Goal: Transaction & Acquisition: Purchase product/service

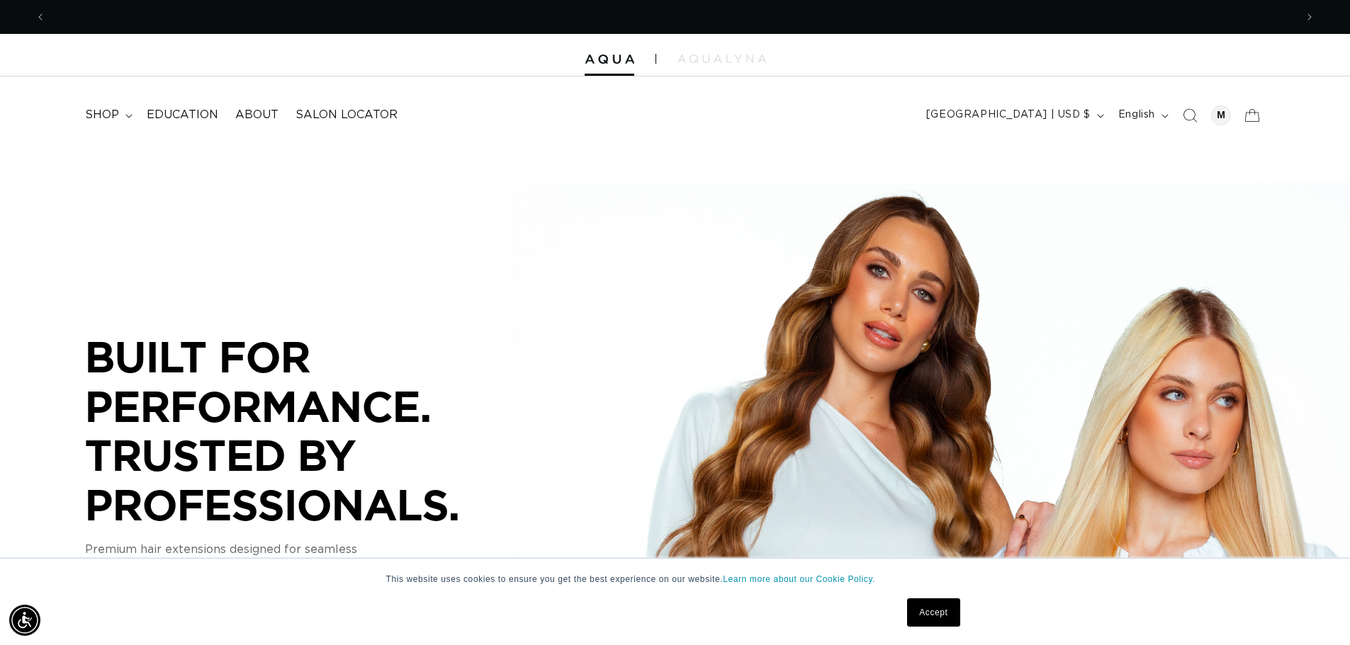
scroll to position [0, 1249]
click at [113, 124] on summary "shop" at bounding box center [108, 115] width 62 height 32
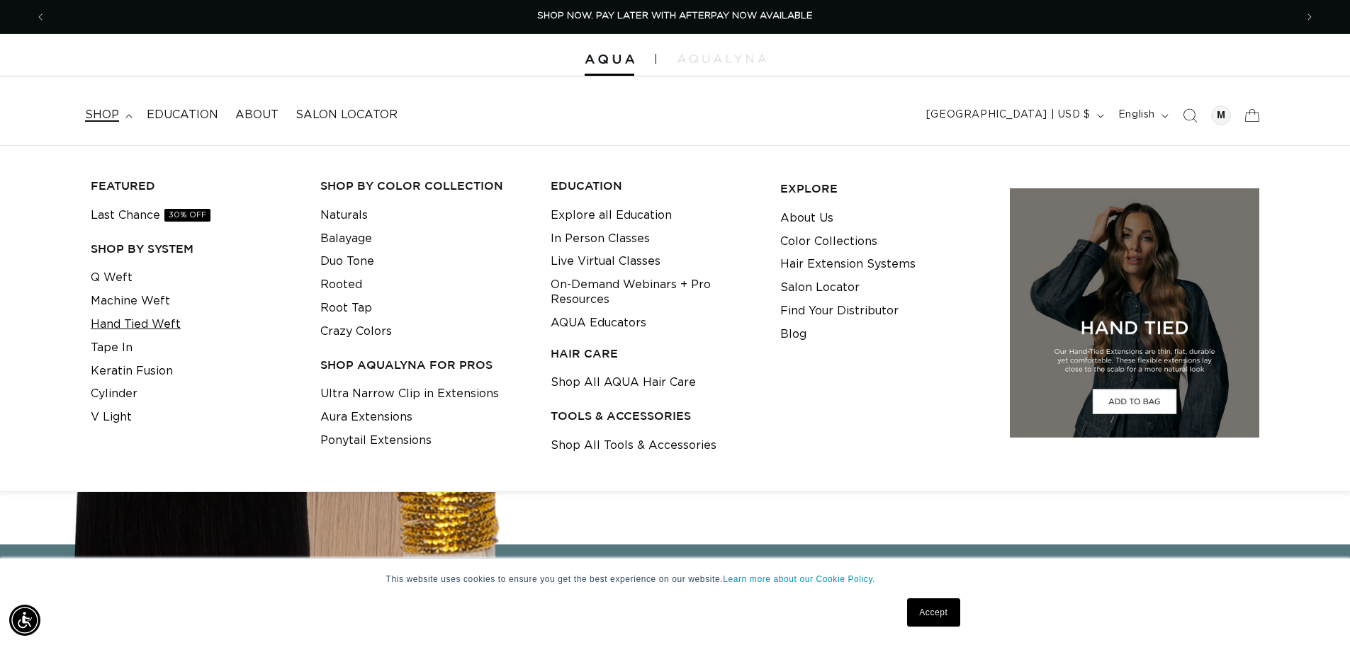
click at [140, 331] on link "Hand Tied Weft" at bounding box center [136, 324] width 90 height 23
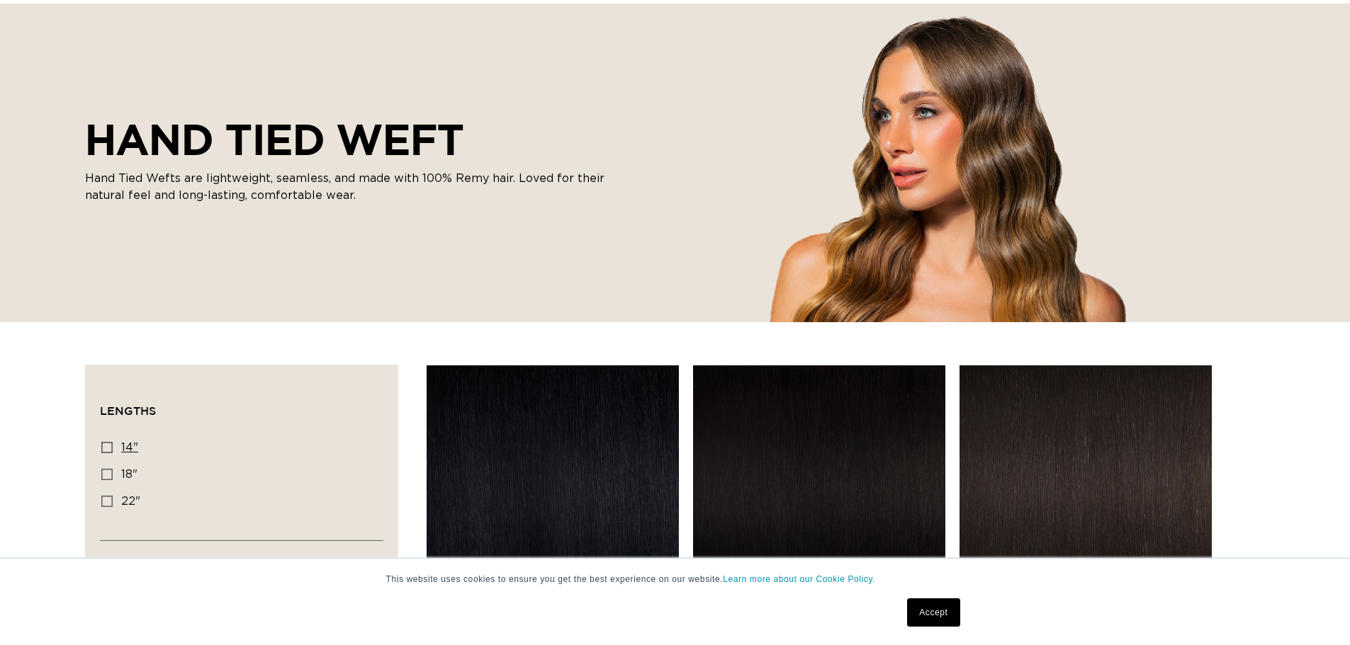
scroll to position [142, 0]
click at [135, 509] on label "22" 22" (30 products)" at bounding box center [237, 502] width 272 height 27
click at [113, 507] on input "22" 22" (30 products)" at bounding box center [106, 501] width 11 height 11
checkbox input "true"
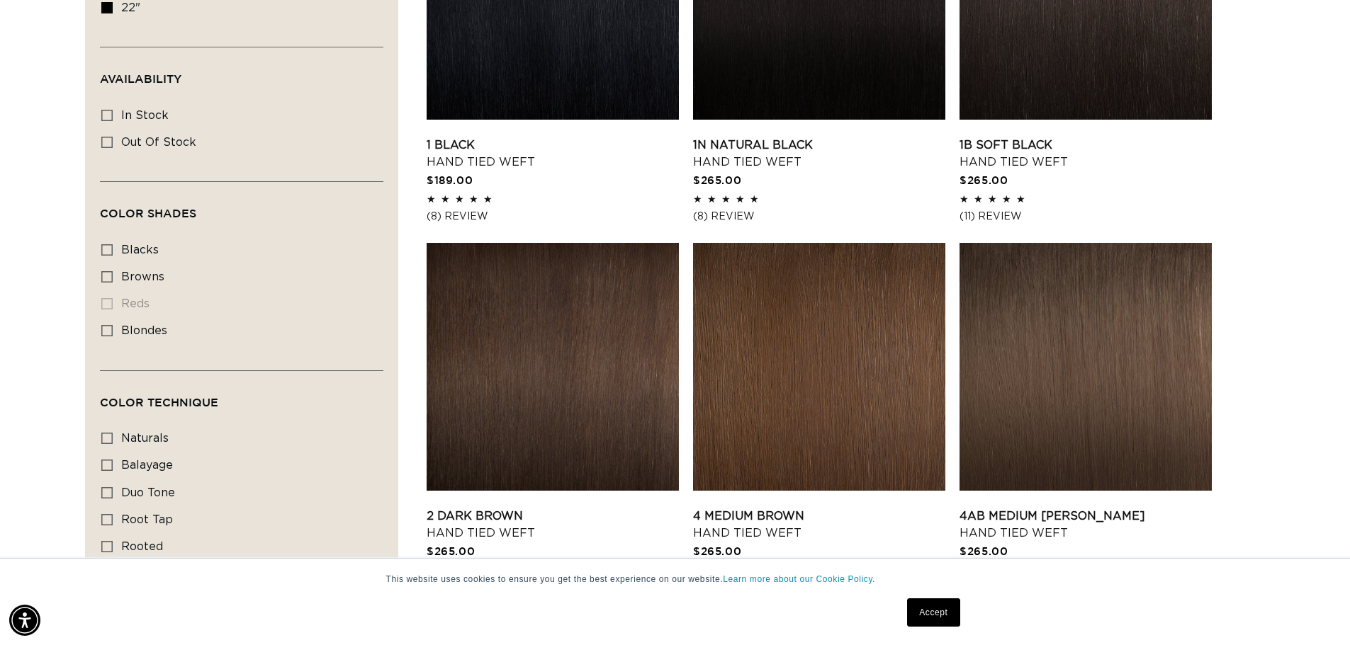
scroll to position [638, 0]
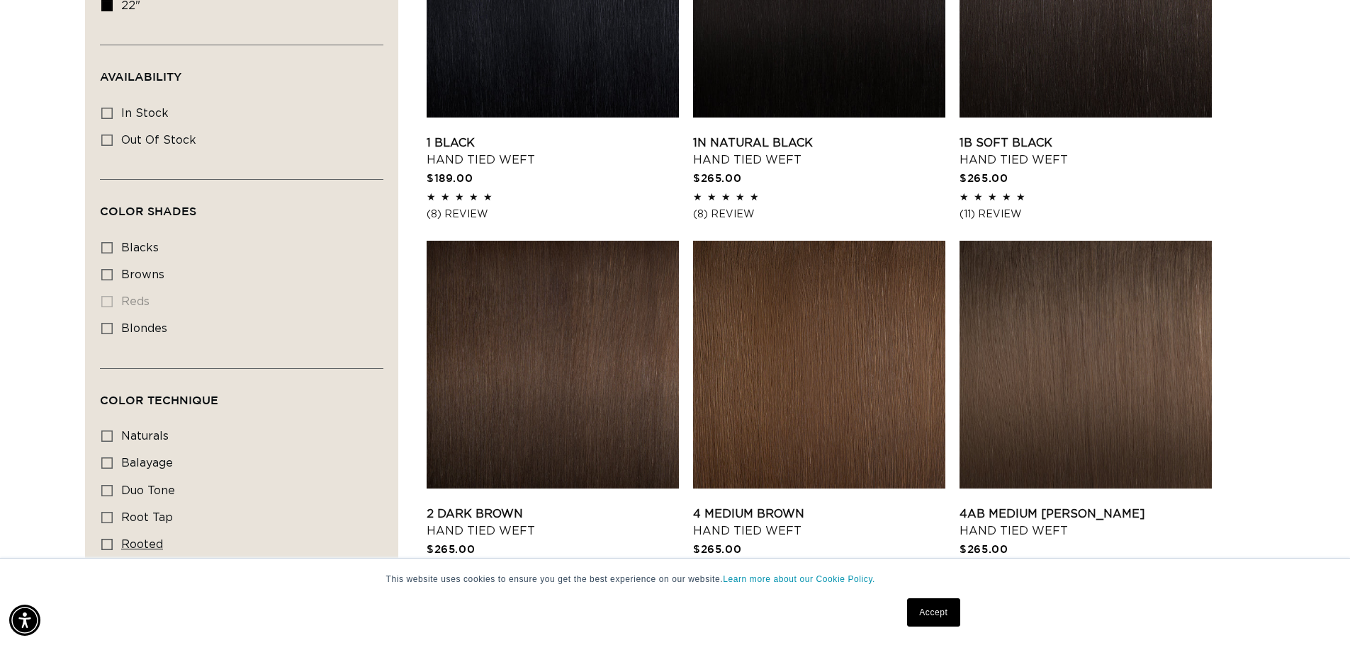
click at [128, 539] on span "rooted" at bounding box center [142, 544] width 42 height 11
click at [113, 539] on input "rooted rooted (4 products)" at bounding box center [106, 544] width 11 height 11
checkbox input "true"
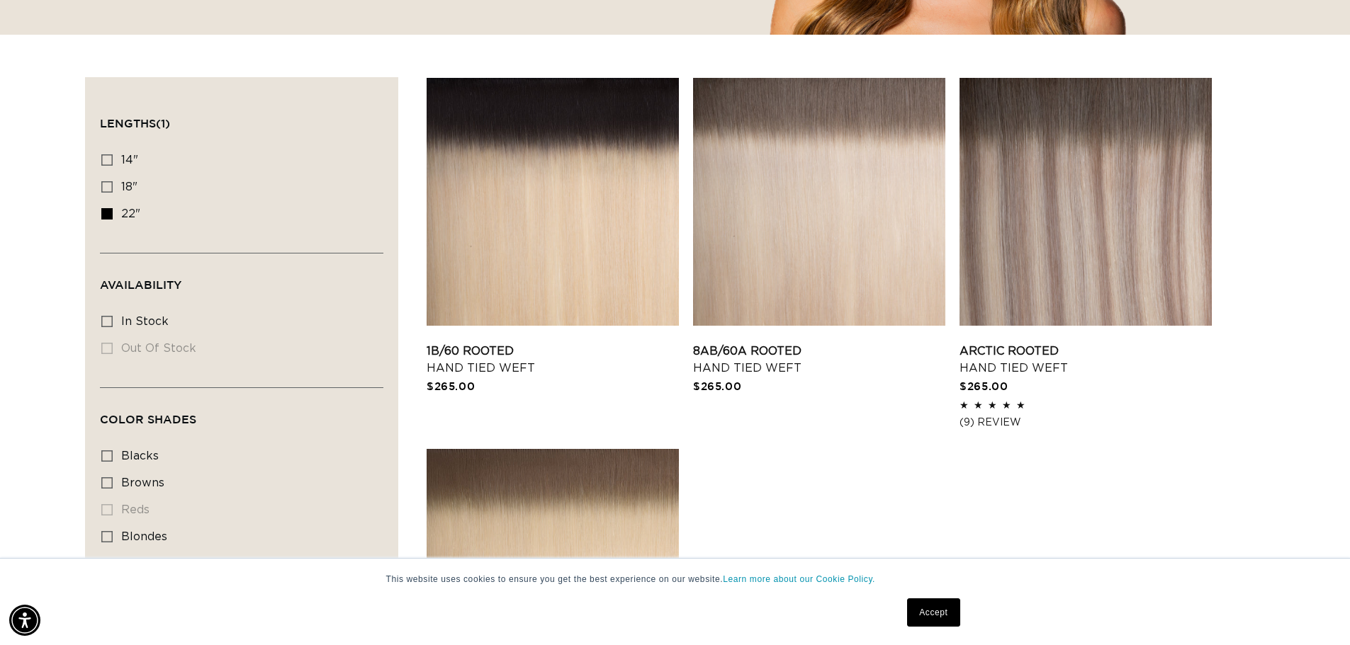
scroll to position [425, 0]
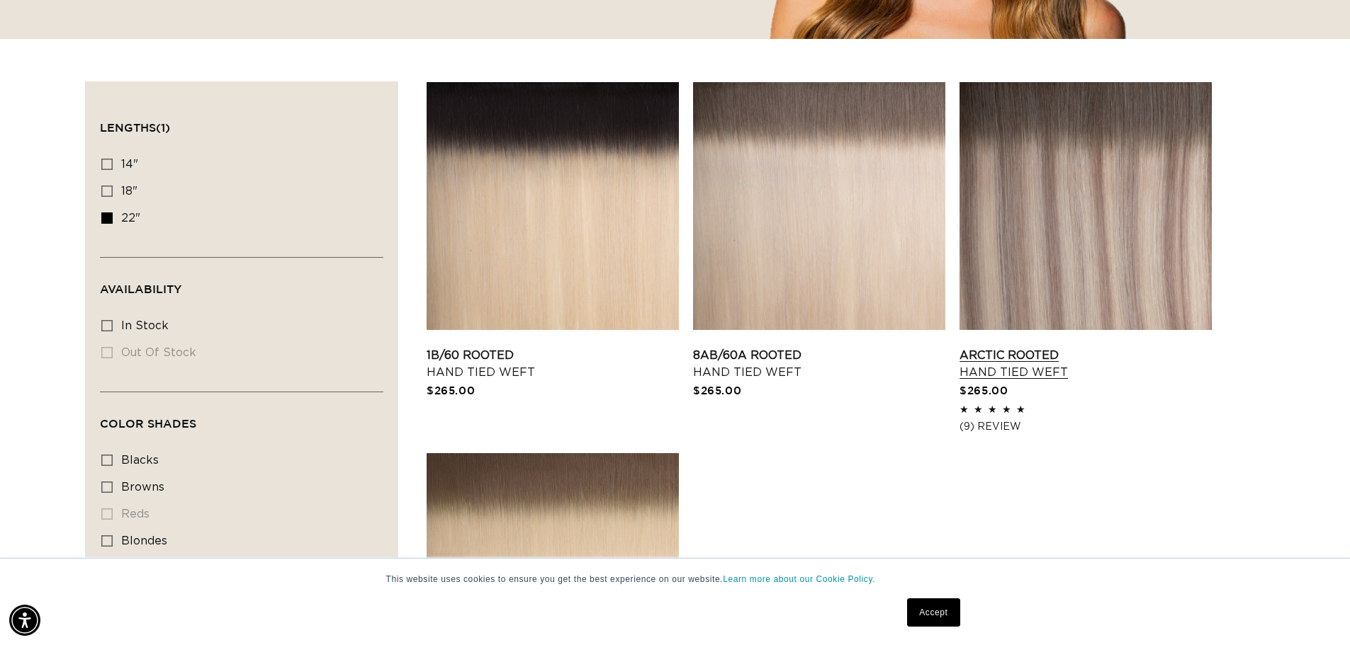
click at [1102, 347] on link "Arctic Rooted Hand Tied Weft" at bounding box center [1085, 364] width 252 height 34
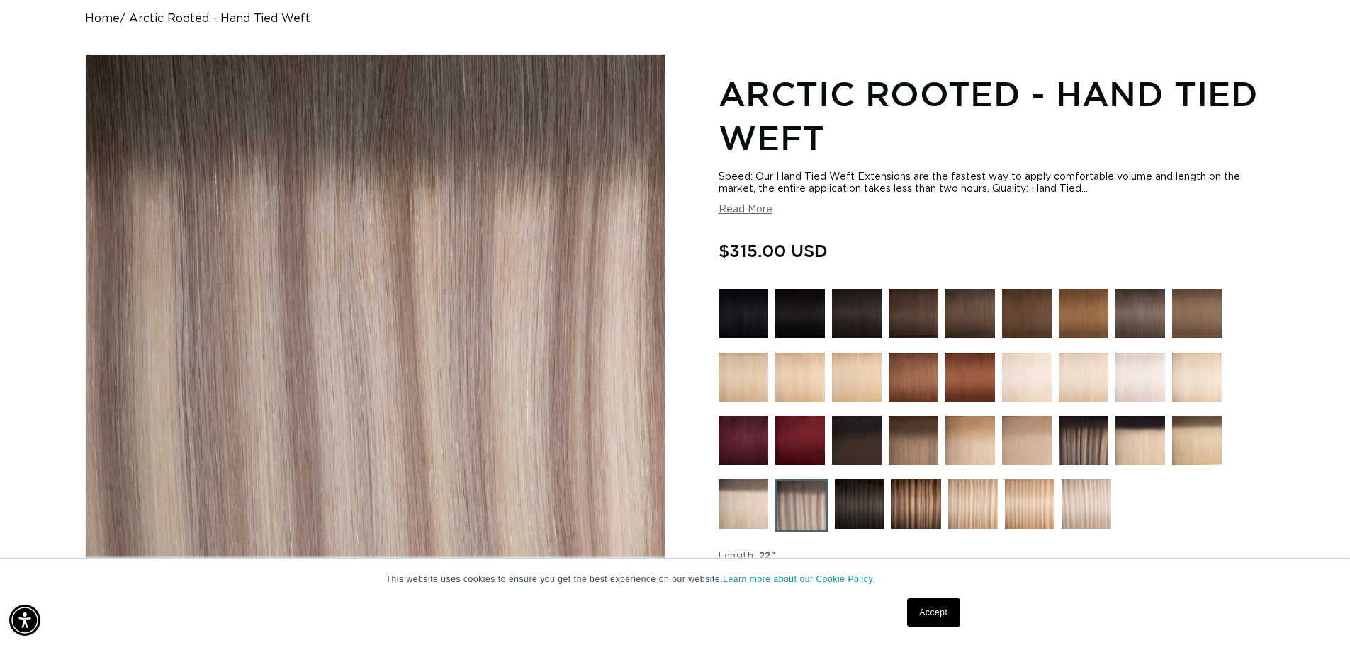
scroll to position [0, 1249]
click at [951, 614] on link "Accept" at bounding box center [933, 613] width 52 height 28
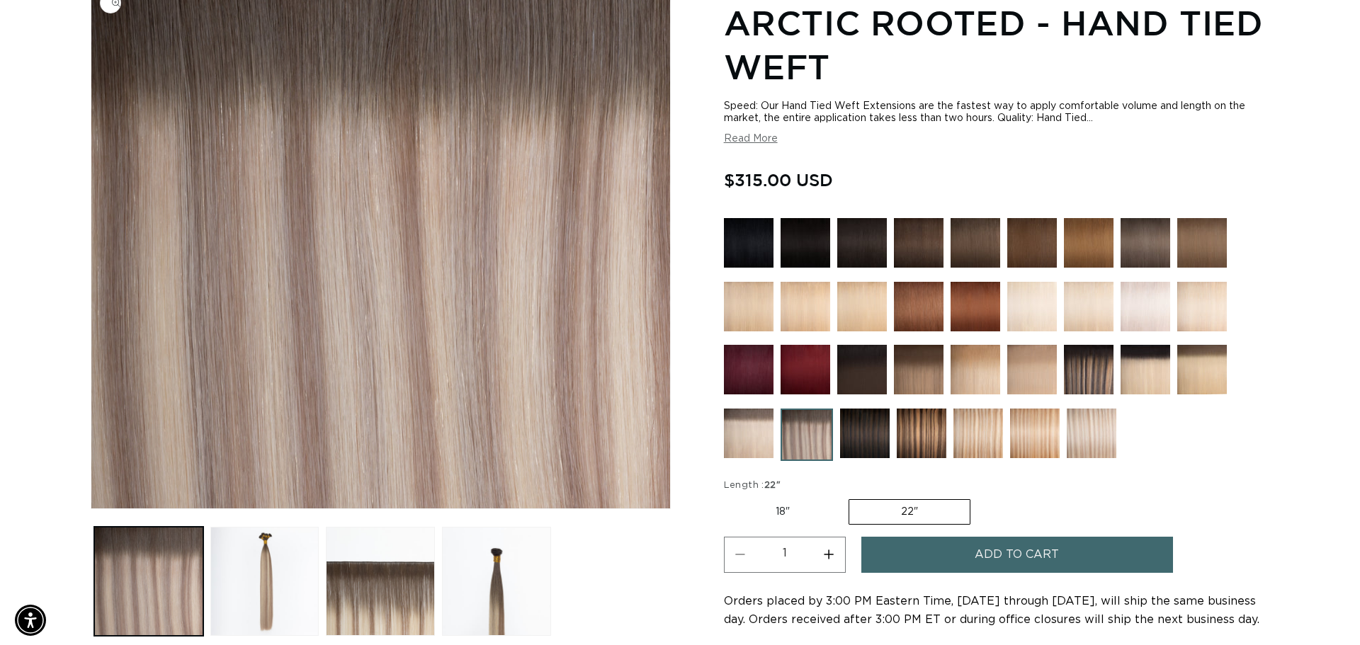
scroll to position [0, 0]
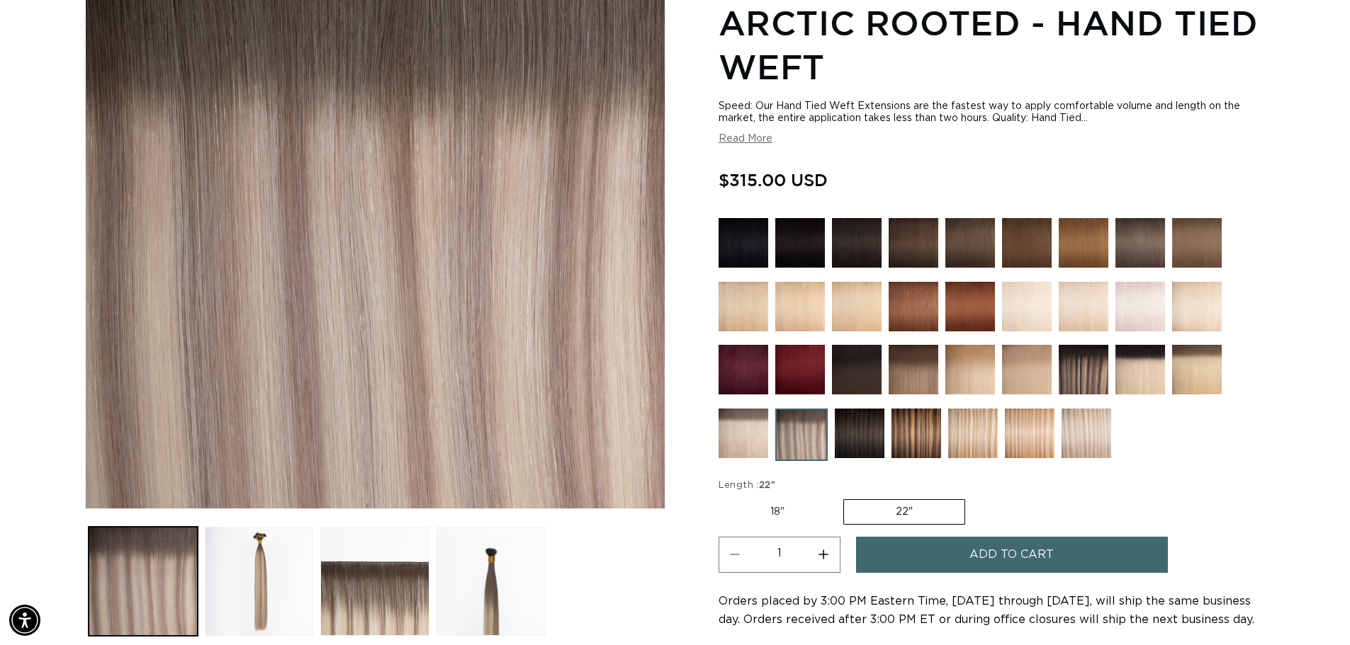
click at [1107, 555] on button "Add to cart" at bounding box center [1012, 555] width 312 height 36
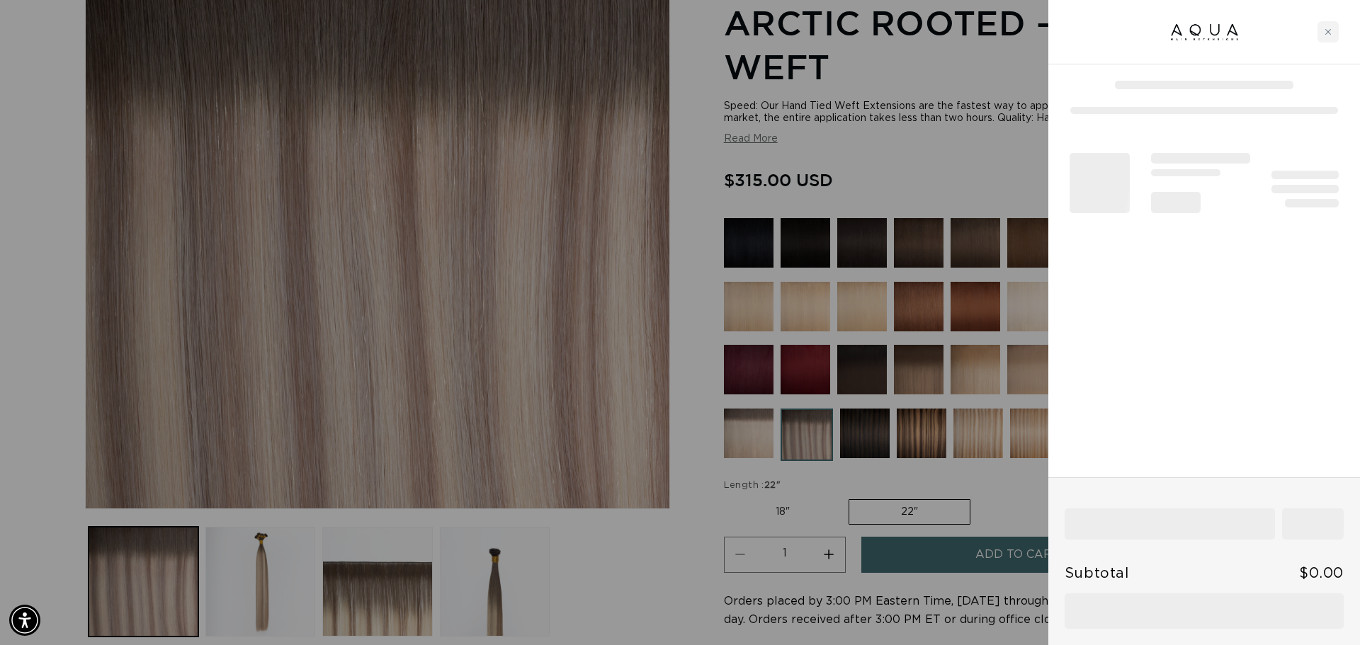
scroll to position [0, 1260]
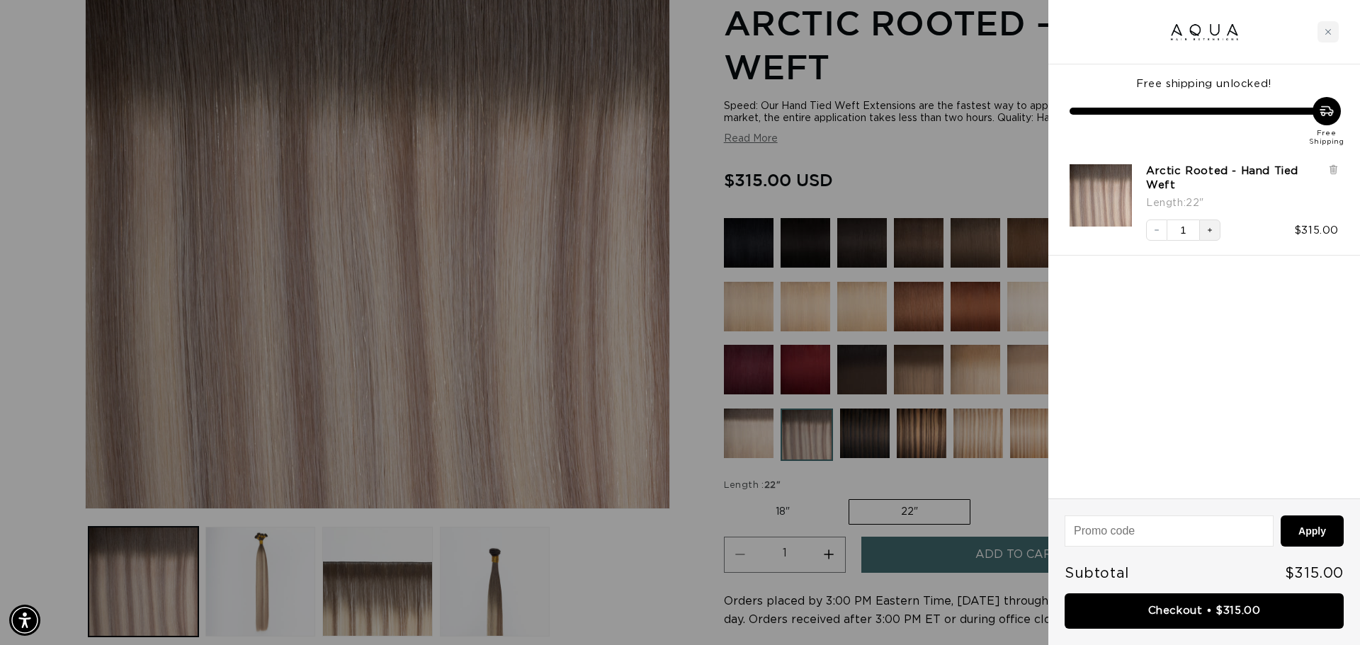
click at [1211, 230] on icon "Increase quantity" at bounding box center [1210, 230] width 4 height 4
click at [1211, 610] on link "Checkout • $630.00" at bounding box center [1204, 612] width 279 height 36
